Goal: Information Seeking & Learning: Check status

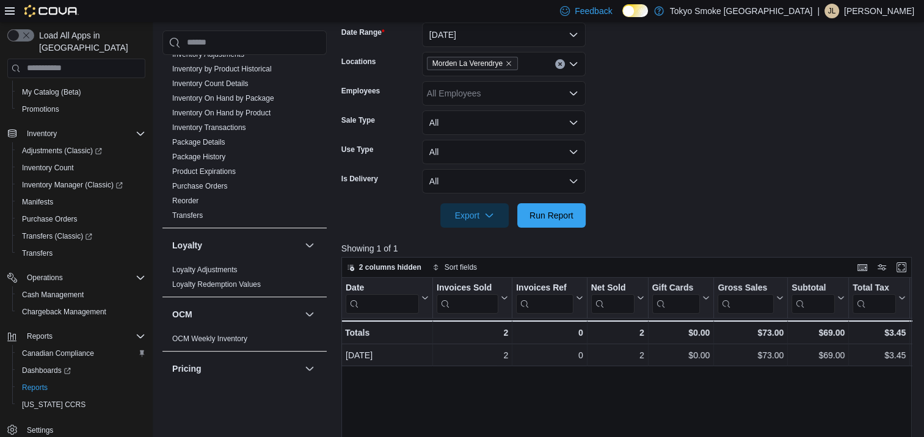
scroll to position [563, 0]
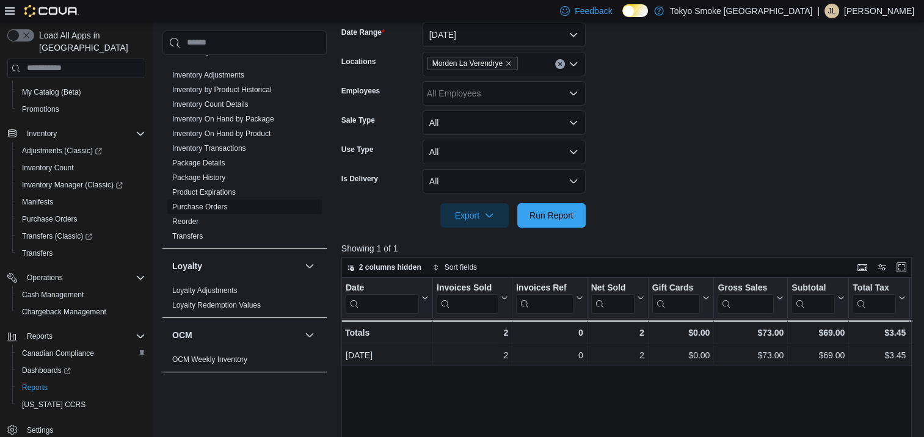
click at [213, 203] on link "Purchase Orders" at bounding box center [200, 207] width 56 height 9
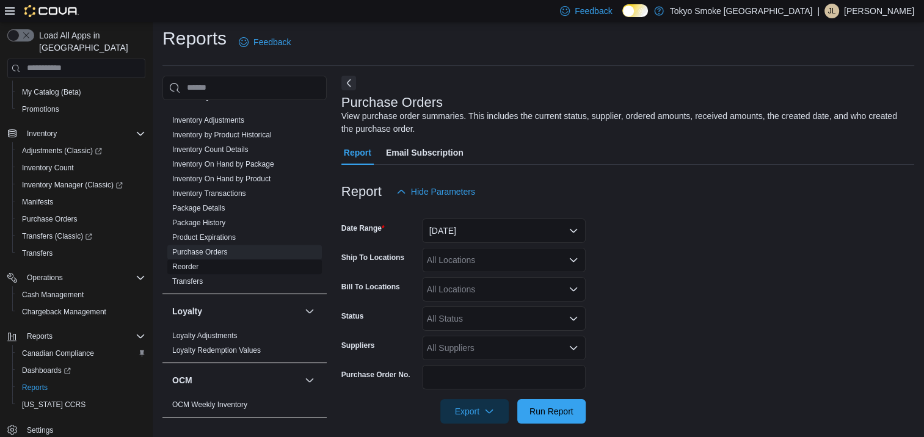
scroll to position [16, 0]
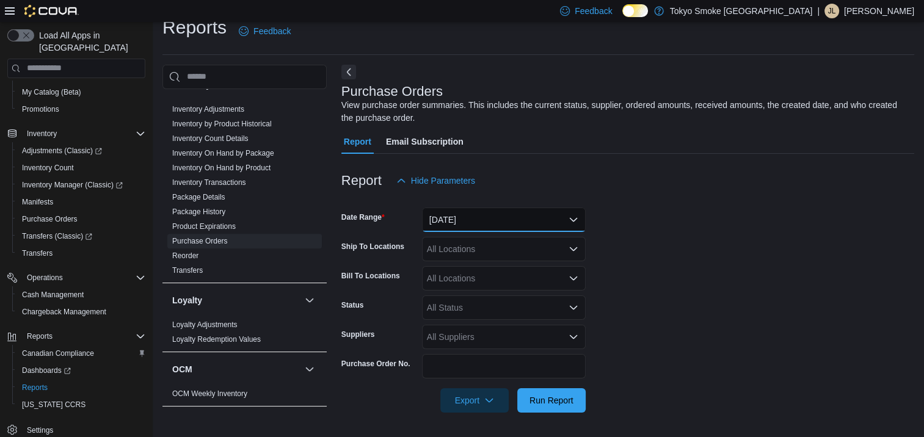
click at [532, 215] on button "[DATE]" at bounding box center [504, 220] width 164 height 24
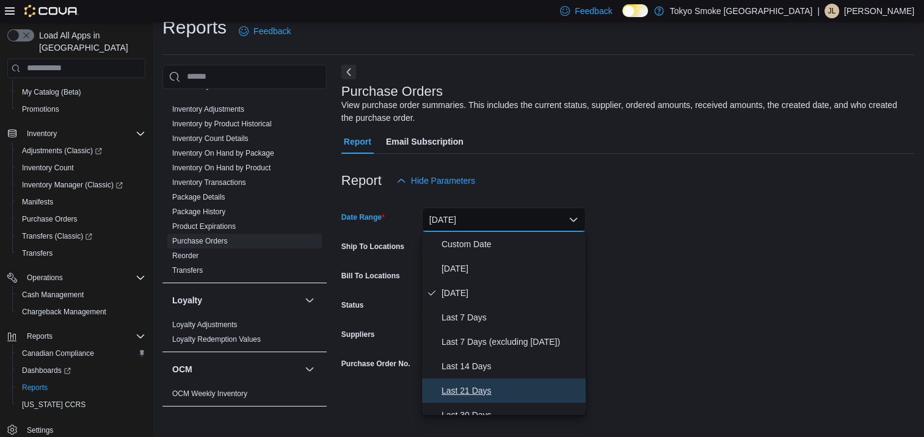
click at [507, 384] on span "Last 21 Days" at bounding box center [511, 391] width 139 height 15
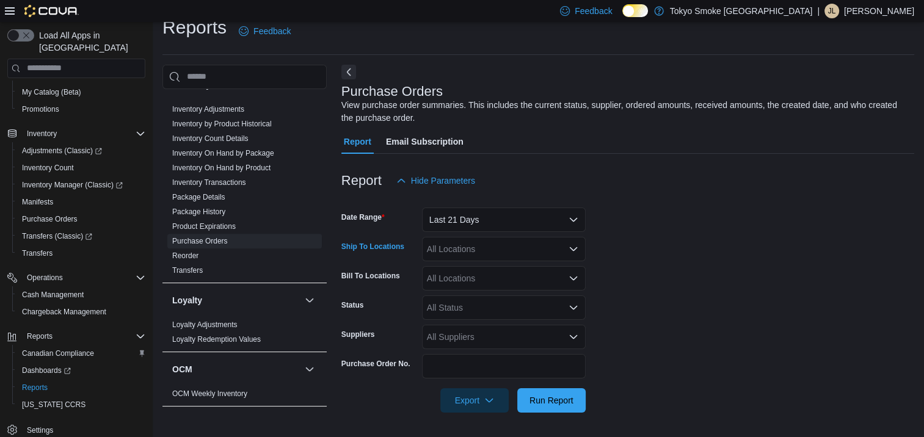
click at [513, 247] on div "All Locations" at bounding box center [504, 249] width 164 height 24
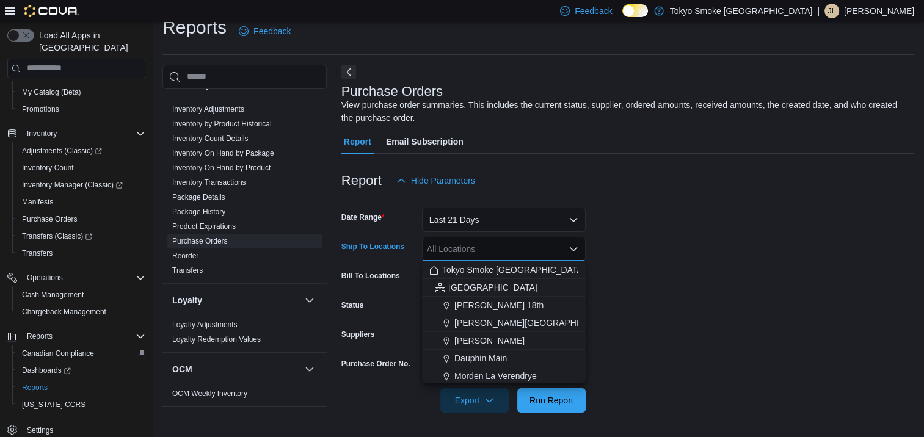
click at [535, 376] on span "Morden La Verendrye" at bounding box center [496, 376] width 82 height 12
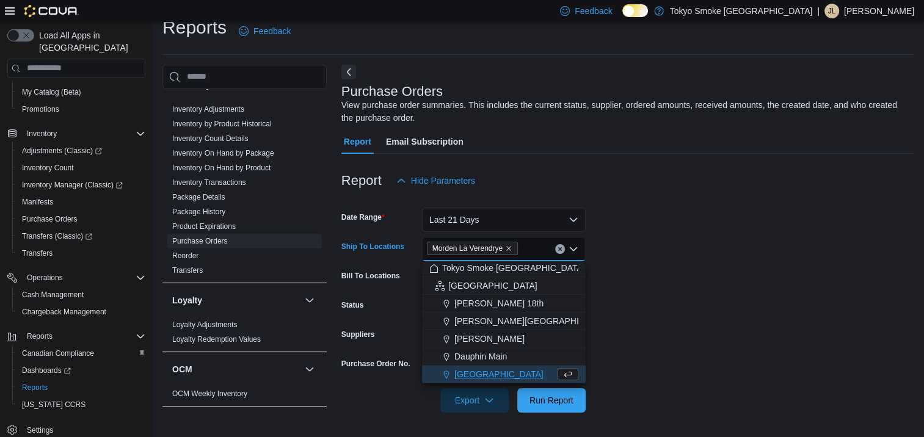
click at [723, 325] on form "Date Range Last 21 Days Ship To Locations [GEOGRAPHIC_DATA] [GEOGRAPHIC_DATA] C…" at bounding box center [628, 303] width 573 height 220
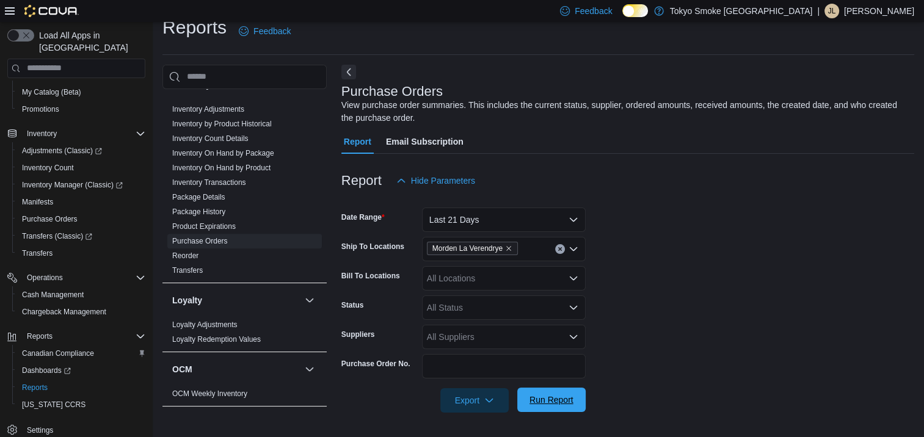
click at [568, 395] on span "Run Report" at bounding box center [552, 400] width 44 height 12
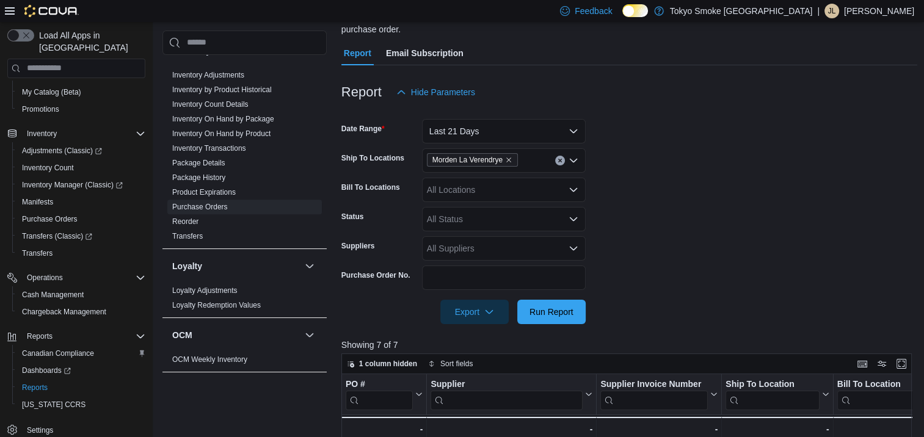
scroll to position [76, 0]
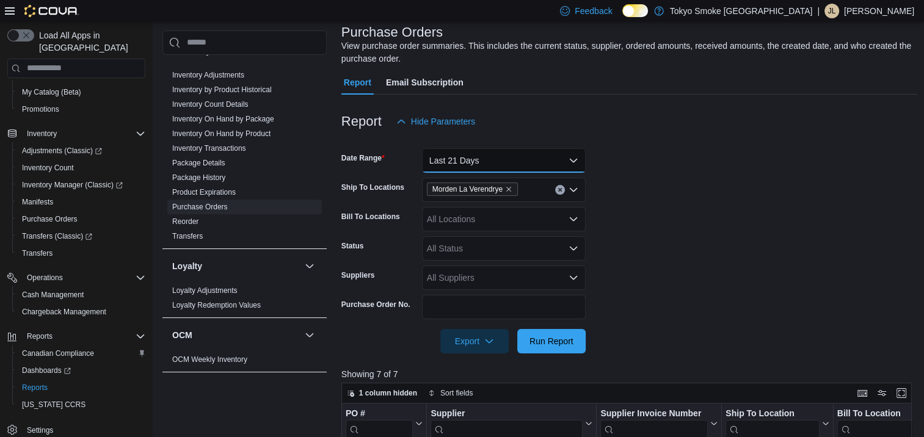
click at [550, 167] on button "Last 21 Days" at bounding box center [504, 160] width 164 height 24
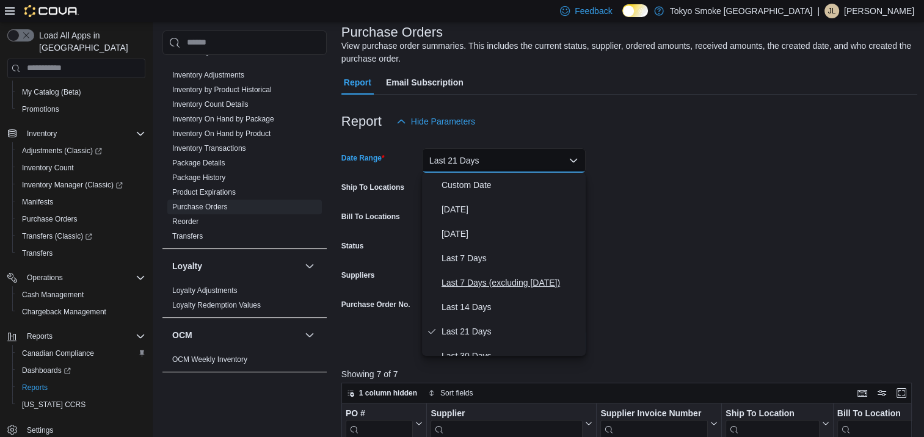
scroll to position [61, 0]
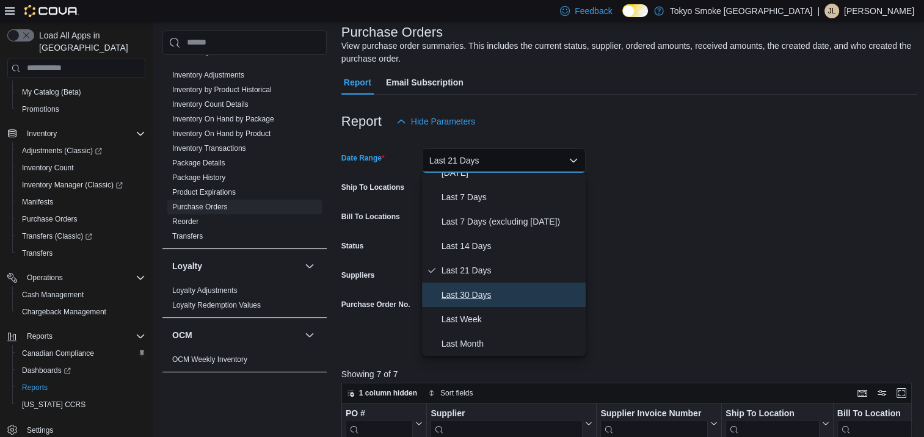
click at [522, 287] on button "Last 30 Days" at bounding box center [504, 295] width 164 height 24
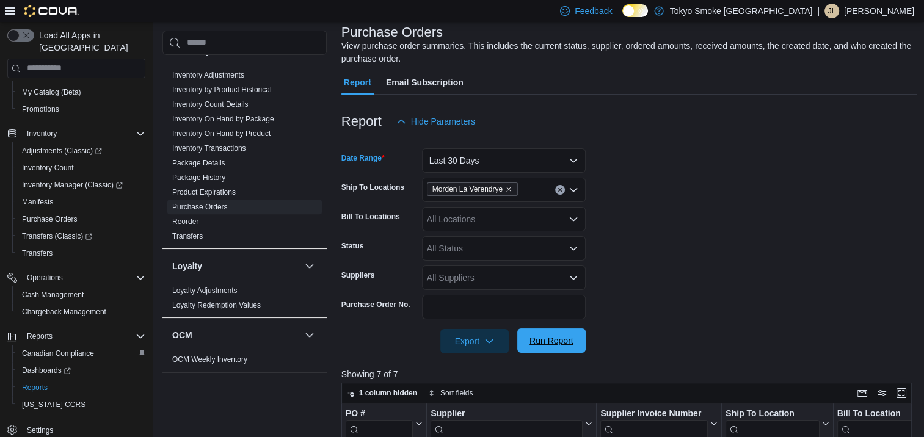
click at [575, 337] on span "Run Report" at bounding box center [552, 341] width 54 height 24
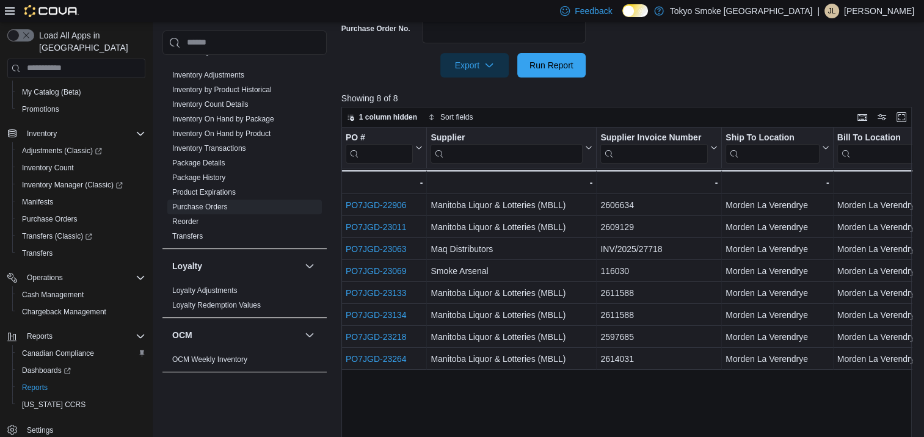
scroll to position [381, 0]
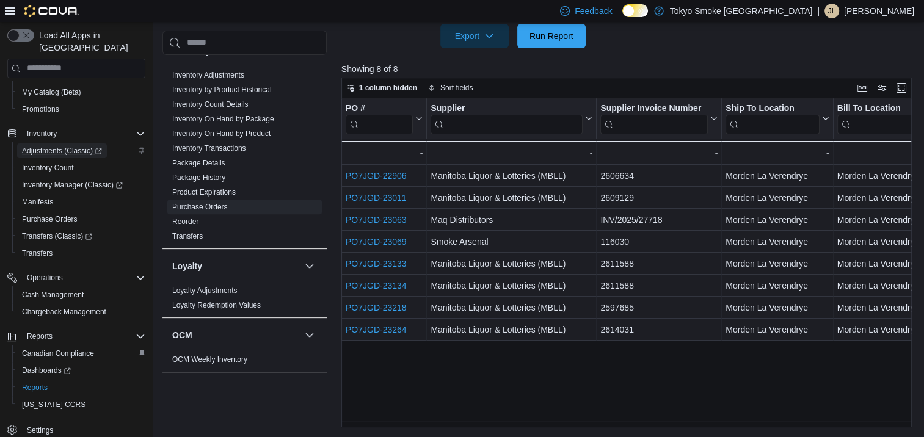
click at [60, 146] on span "Adjustments (Classic)" at bounding box center [62, 151] width 80 height 10
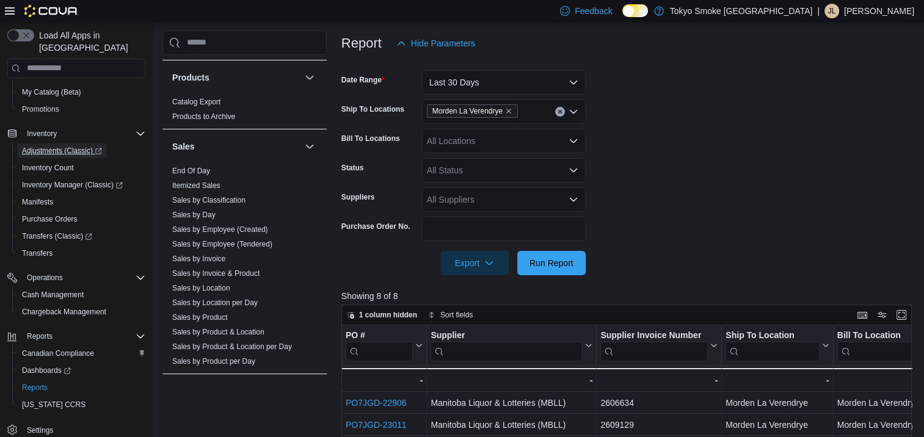
scroll to position [76, 0]
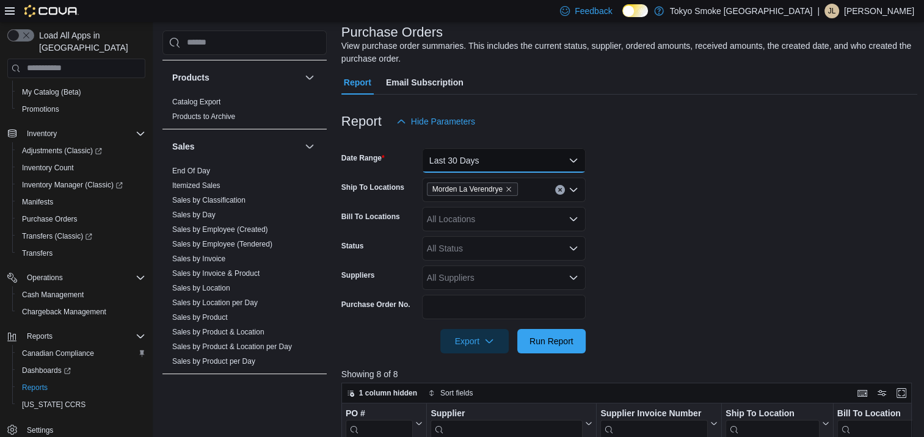
click at [530, 156] on button "Last 30 Days" at bounding box center [504, 160] width 164 height 24
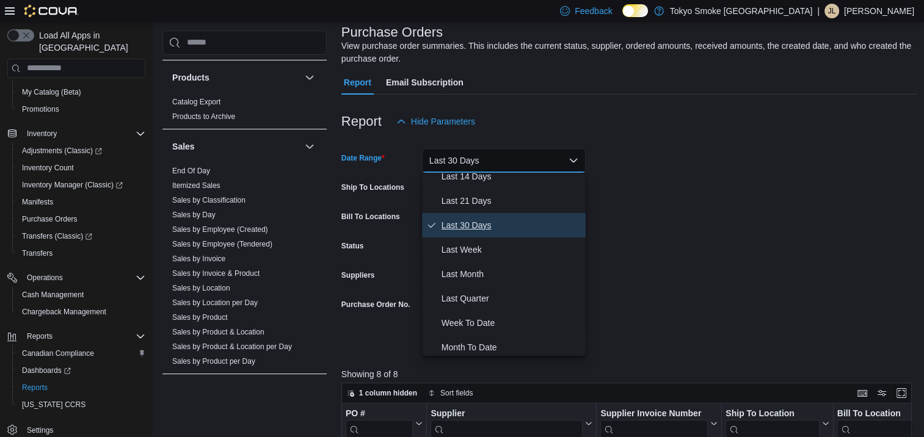
scroll to position [134, 0]
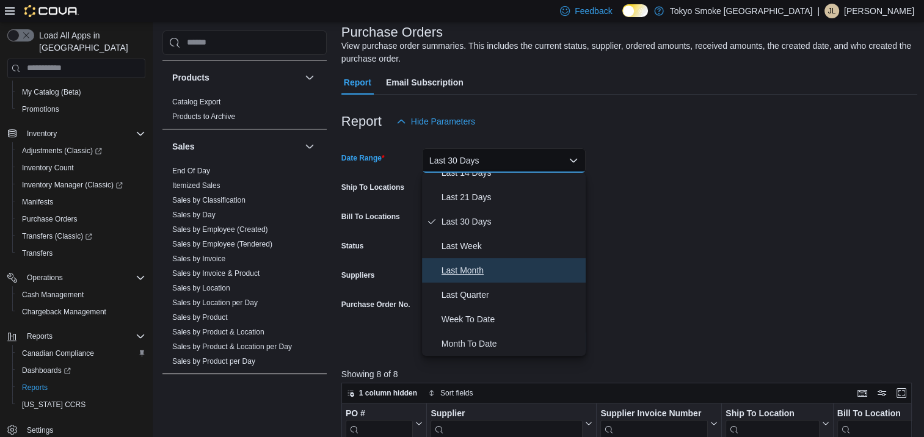
click at [522, 269] on span "Last Month" at bounding box center [511, 270] width 139 height 15
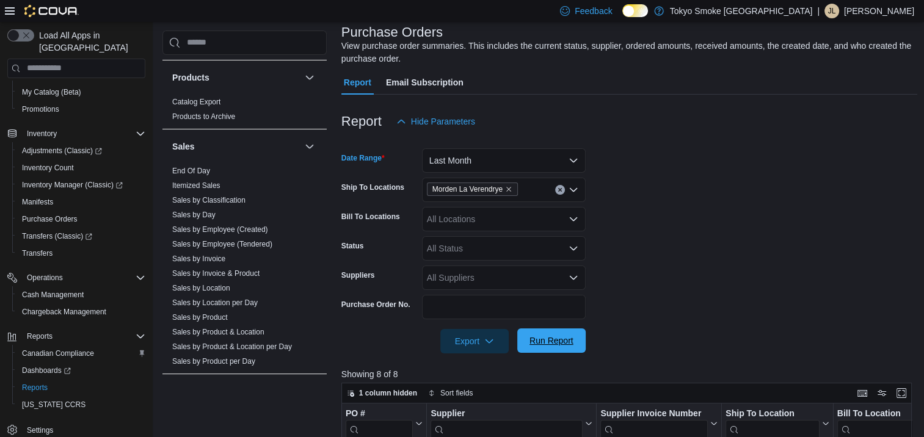
click at [569, 345] on span "Run Report" at bounding box center [552, 341] width 44 height 12
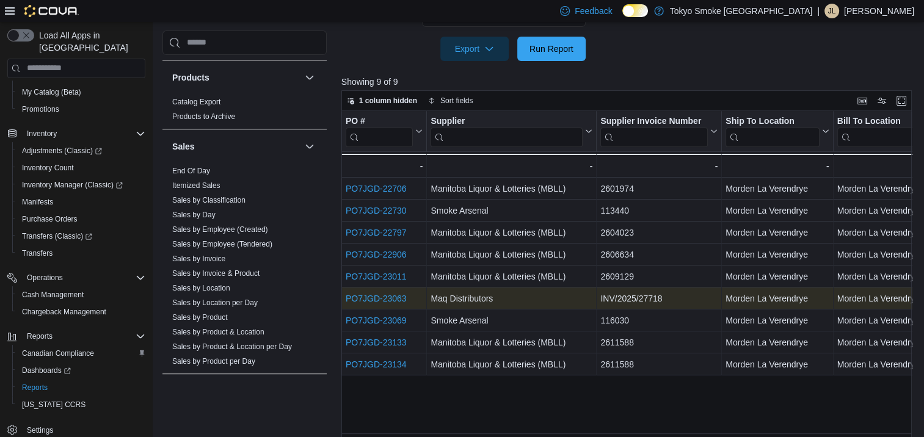
scroll to position [381, 0]
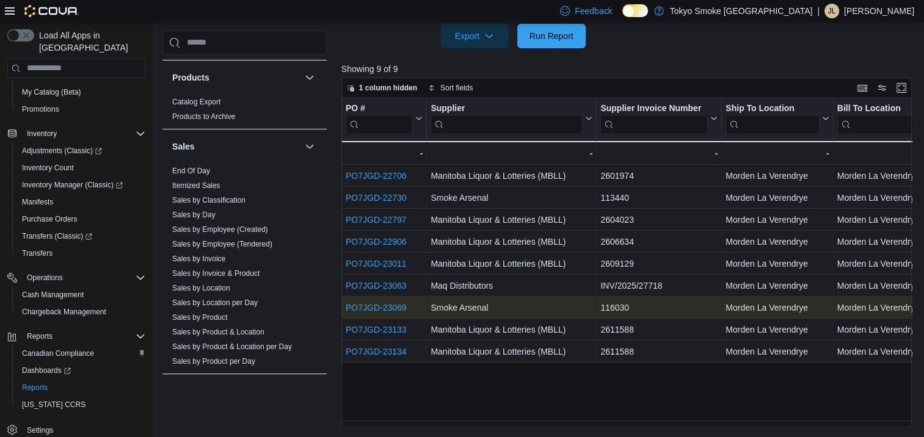
click at [392, 310] on link "PO7JGD-23069" at bounding box center [376, 308] width 61 height 10
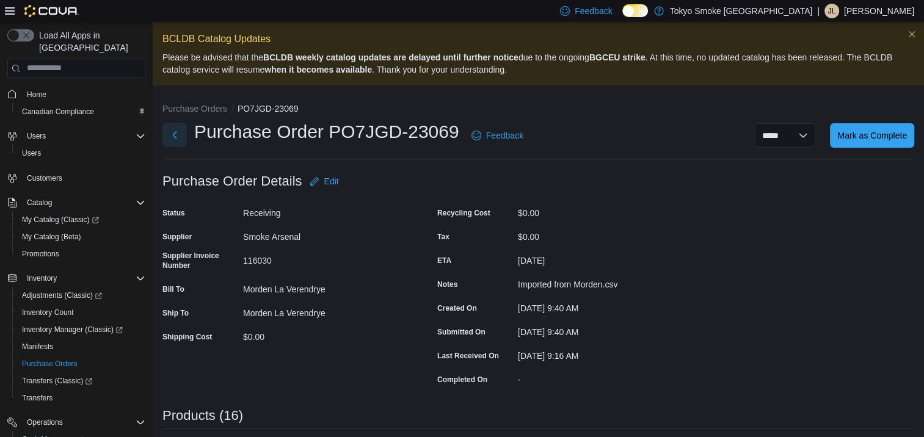
click at [178, 131] on button "Next" at bounding box center [175, 135] width 24 height 24
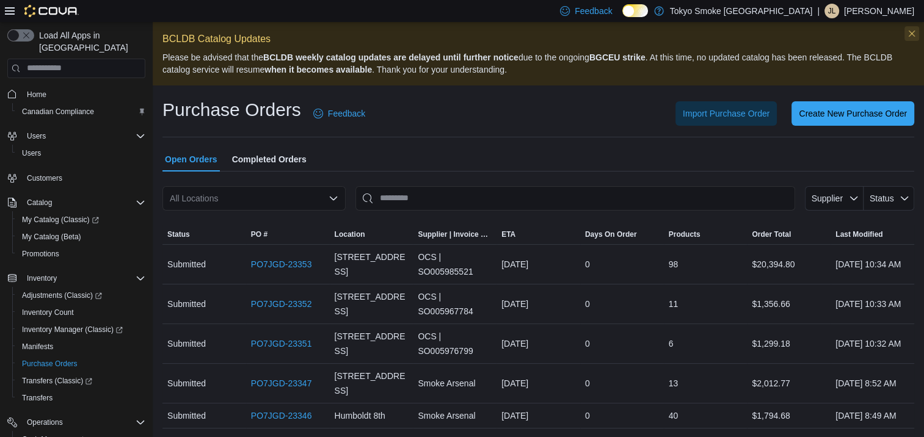
click at [920, 32] on button "Dismiss this callout" at bounding box center [912, 33] width 15 height 15
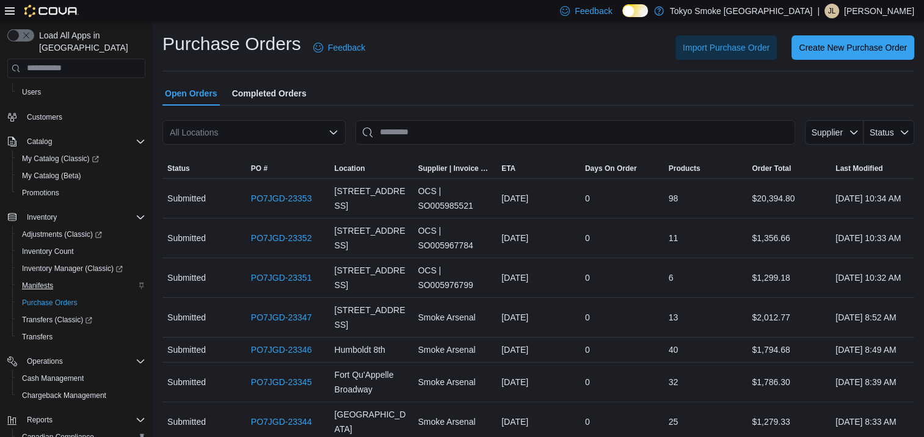
scroll to position [145, 0]
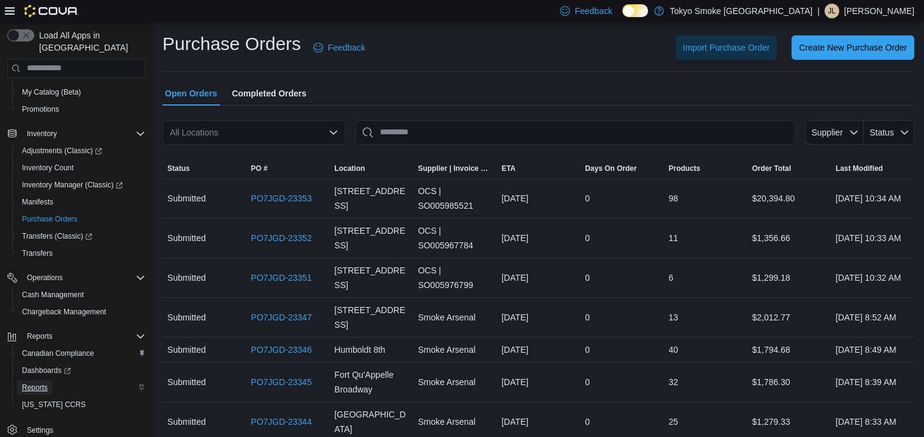
click at [28, 383] on span "Reports" at bounding box center [35, 388] width 26 height 10
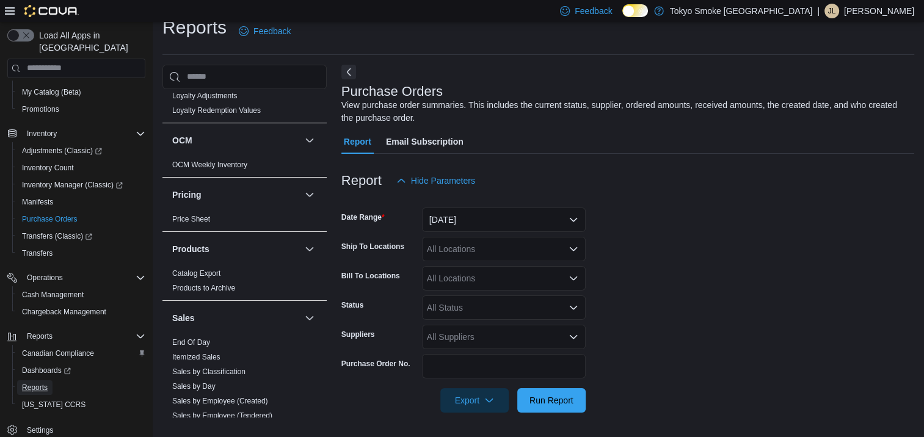
scroll to position [855, 0]
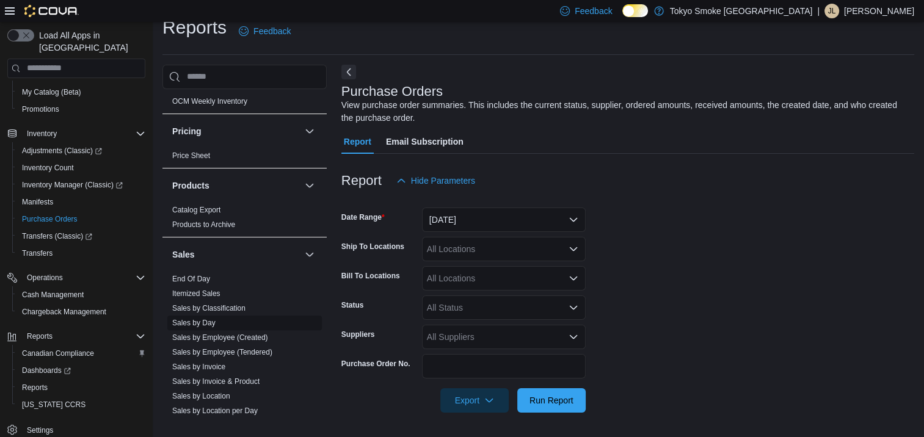
click at [209, 319] on link "Sales by Day" at bounding box center [193, 323] width 43 height 9
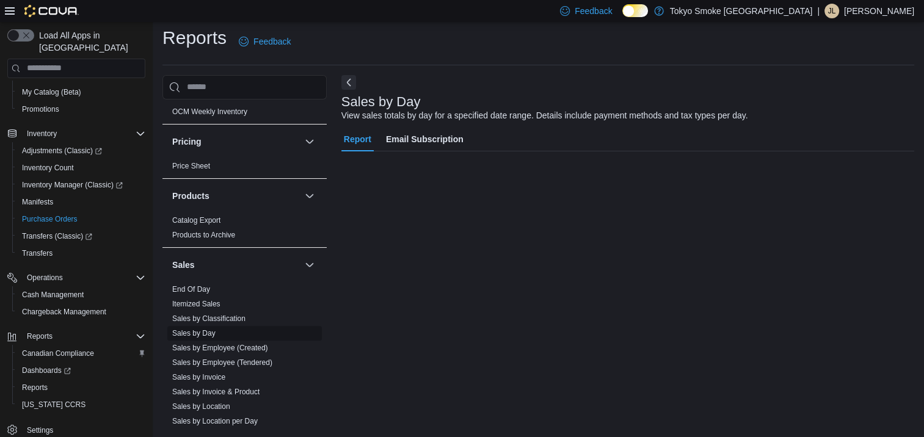
scroll to position [5, 0]
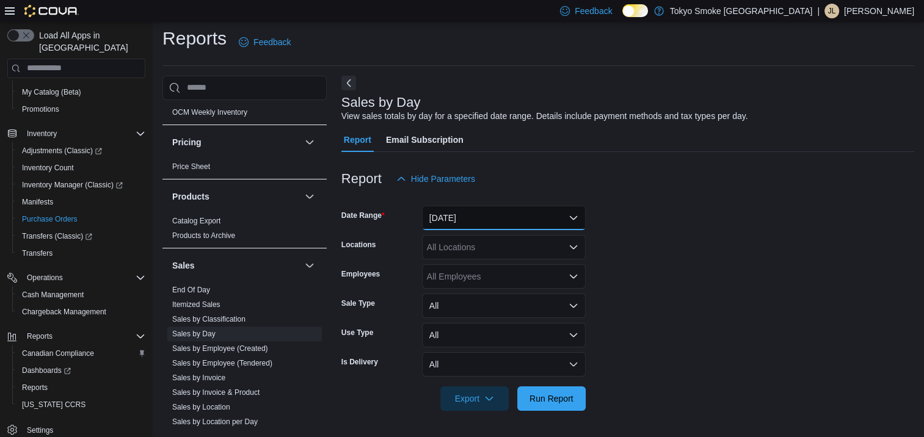
click at [452, 211] on button "[DATE]" at bounding box center [504, 218] width 164 height 24
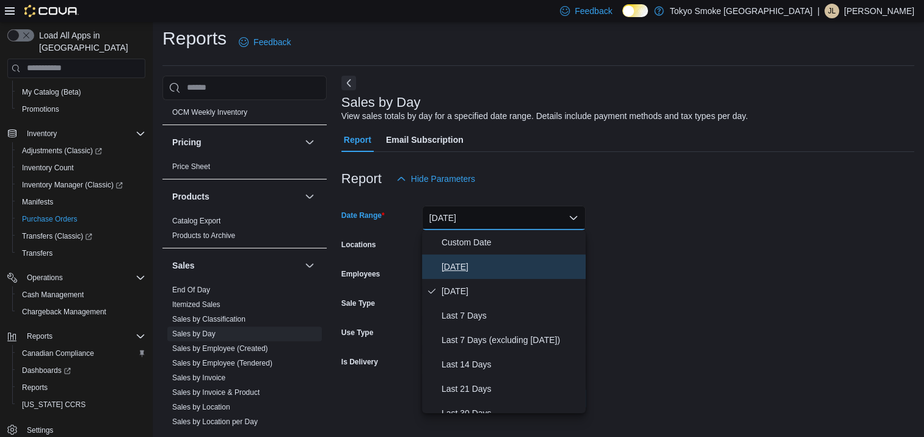
click at [462, 266] on span "[DATE]" at bounding box center [511, 267] width 139 height 15
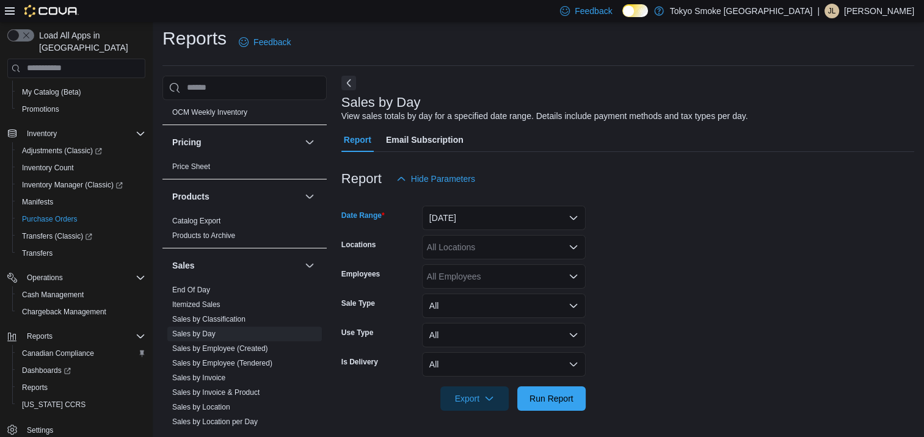
click at [470, 241] on div "All Locations" at bounding box center [504, 247] width 164 height 24
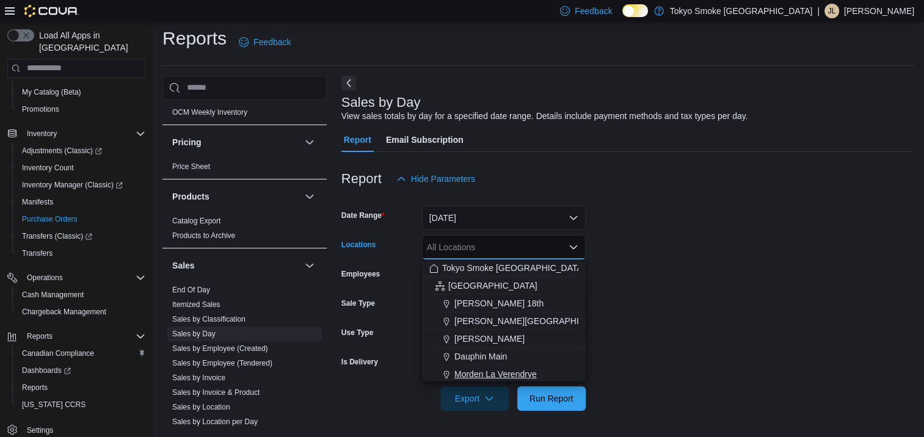
click at [518, 375] on span "Morden La Verendrye" at bounding box center [496, 374] width 82 height 12
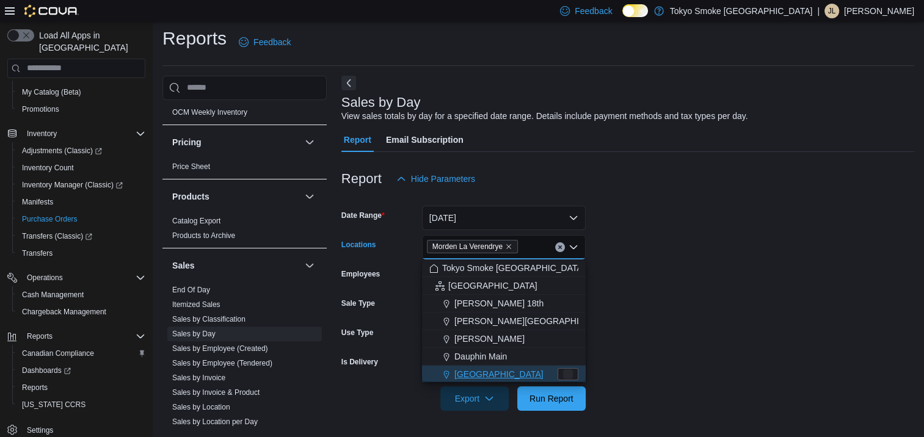
scroll to position [2, 0]
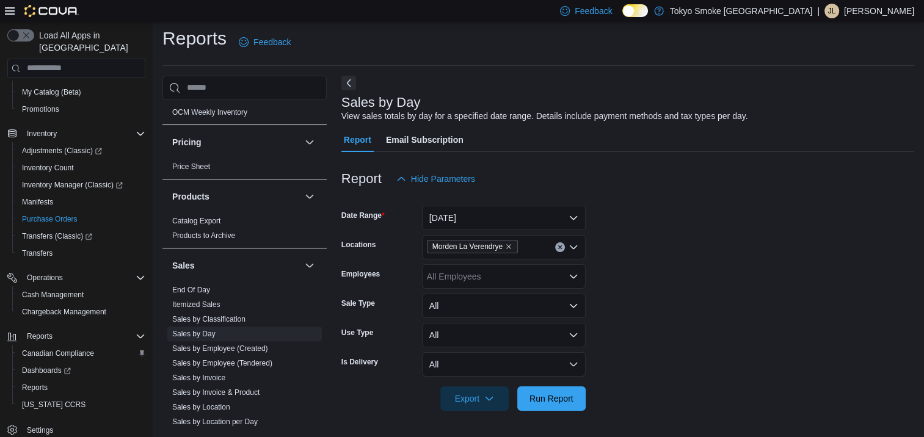
click at [663, 331] on form "Date Range Today Locations Morden La Verendrye Employees All Employees Sale Typ…" at bounding box center [628, 301] width 573 height 220
click at [544, 400] on span "Run Report" at bounding box center [552, 398] width 44 height 12
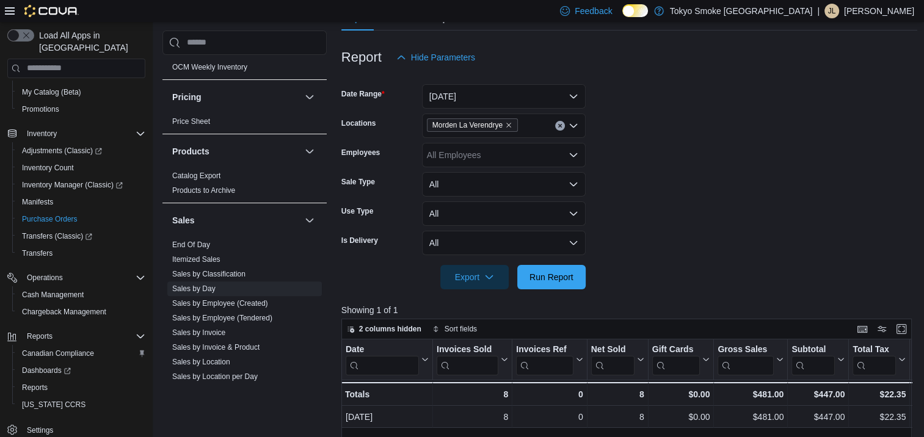
scroll to position [128, 0]
click at [571, 282] on span "Run Report" at bounding box center [552, 276] width 54 height 24
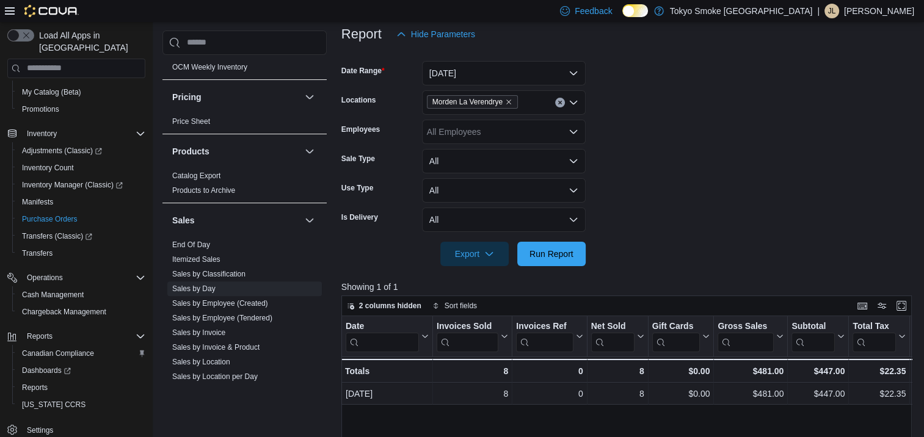
scroll to position [122, 0]
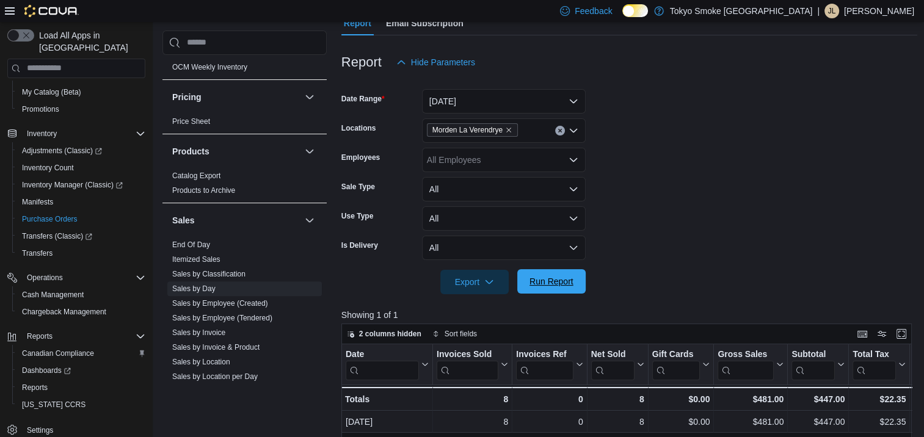
click at [554, 279] on span "Run Report" at bounding box center [552, 282] width 44 height 12
click at [579, 276] on button "Run Report" at bounding box center [551, 281] width 68 height 24
click at [574, 283] on span "Run Report" at bounding box center [552, 281] width 54 height 24
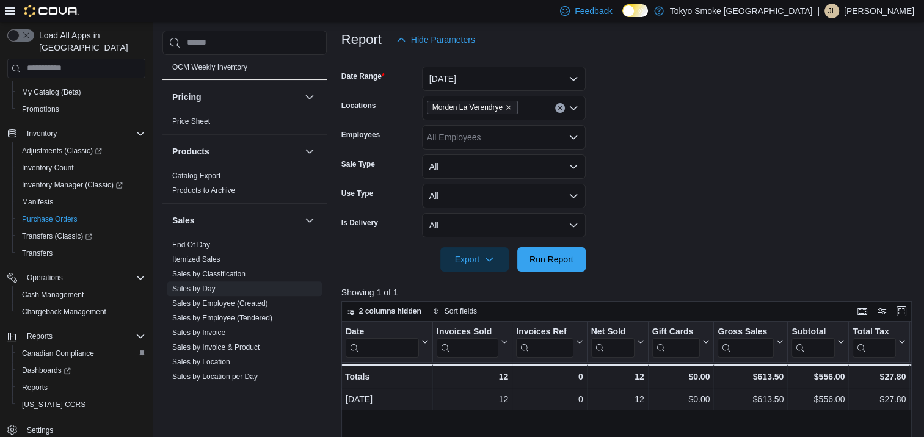
scroll to position [61, 0]
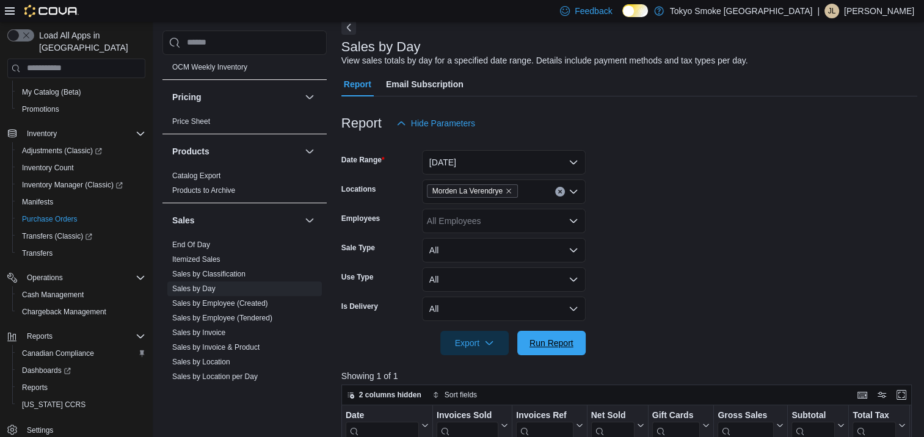
click at [538, 333] on span "Run Report" at bounding box center [552, 343] width 54 height 24
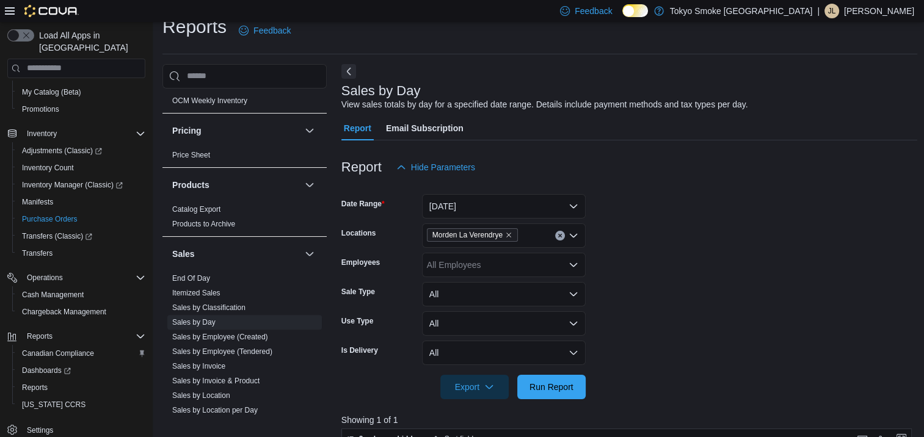
scroll to position [0, 0]
